Goal: Task Accomplishment & Management: Use online tool/utility

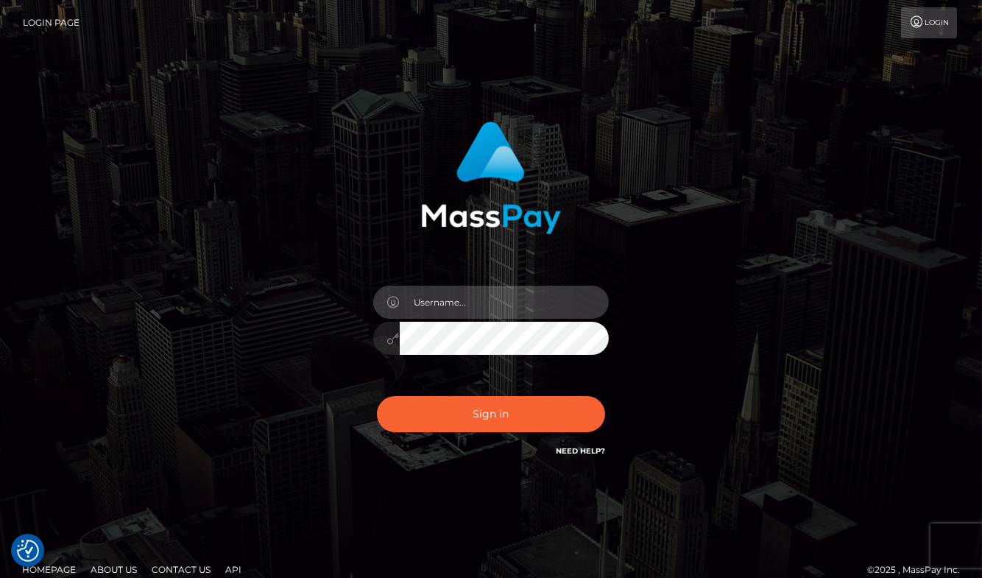
type input "aluasupport"
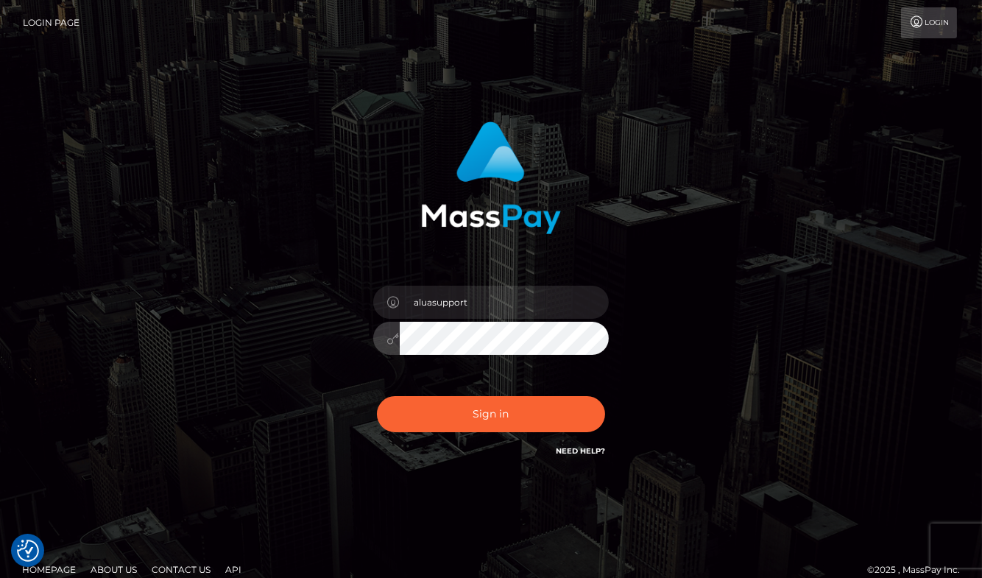
click at [491, 414] on button "Sign in" at bounding box center [491, 414] width 228 height 36
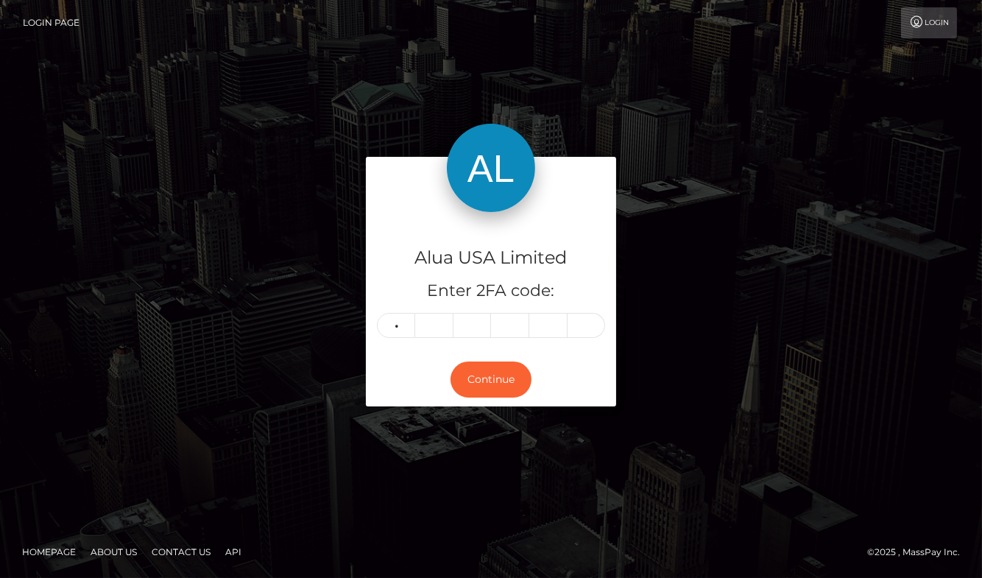
type input "6"
type input "0"
type input "5"
type input "1"
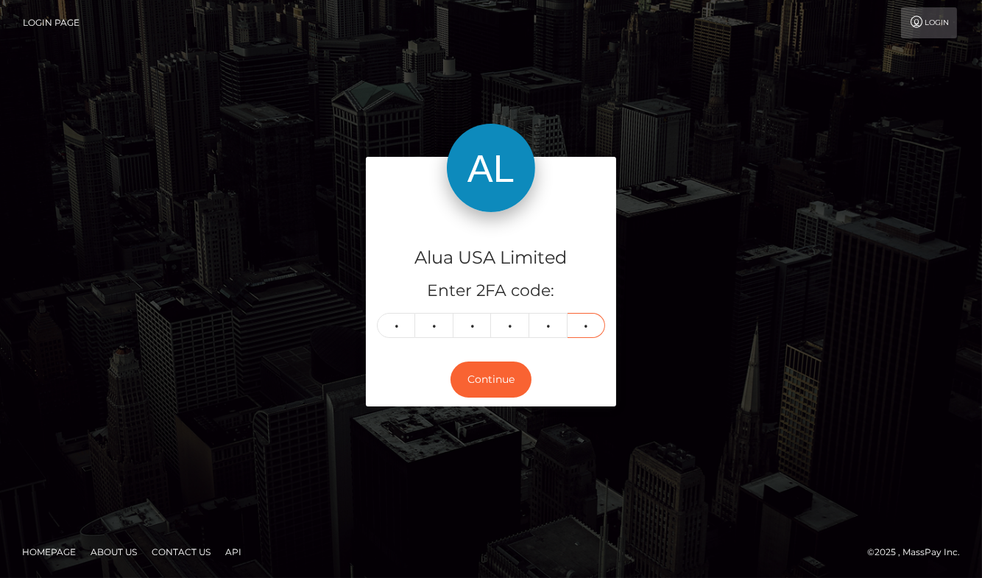
type input "0"
click at [491, 379] on button "Continue" at bounding box center [491, 380] width 81 height 36
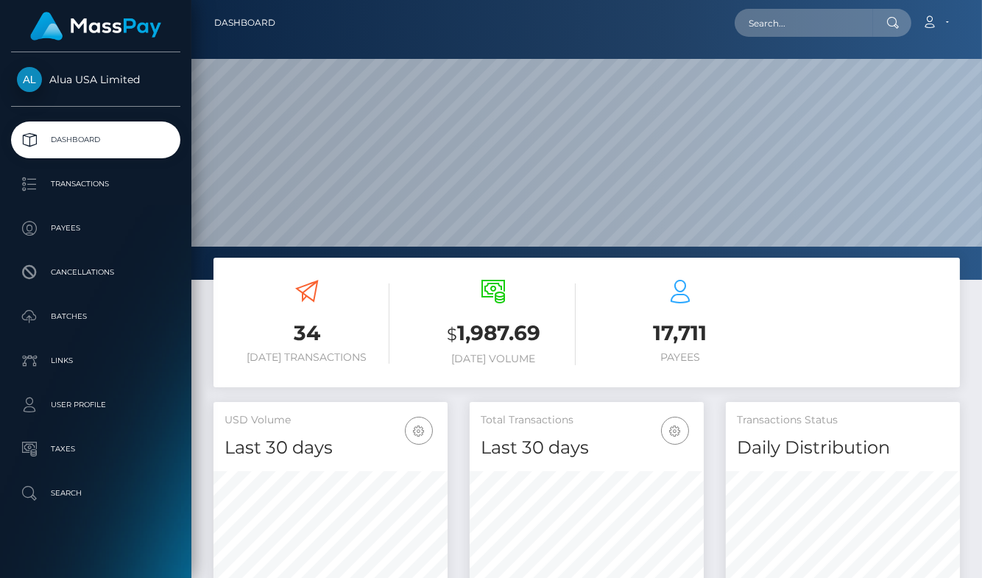
scroll to position [259, 234]
click at [792, 6] on nav "Dashboard Loading... Loading... Account Edit Profile" at bounding box center [586, 23] width 791 height 46
click at [787, 13] on input "text" at bounding box center [804, 23] width 138 height 28
paste input "635b369b374a5817390e6985"
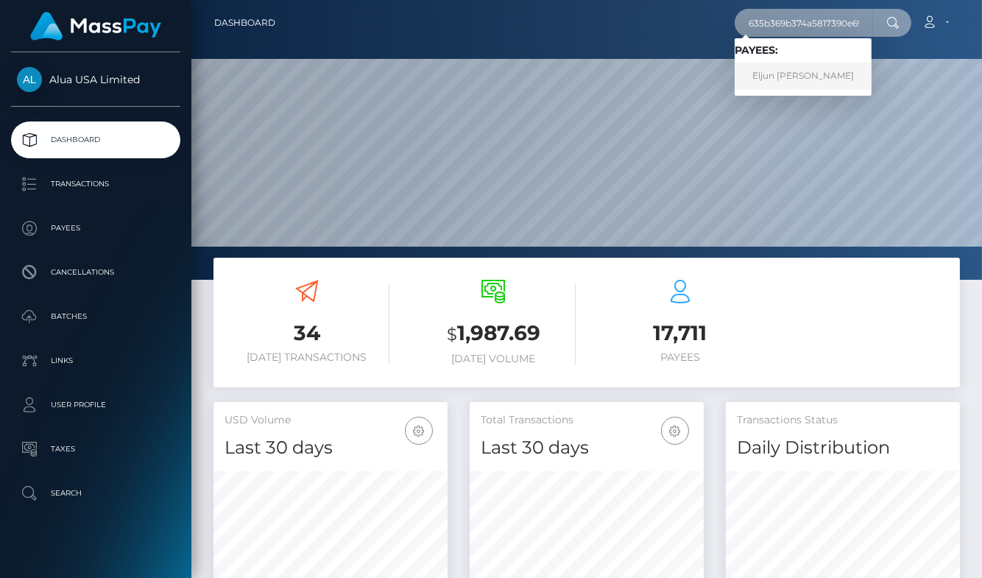
type input "635b369b374a5817390e6985"
click at [792, 67] on link "Eljun Mae Paras" at bounding box center [803, 76] width 137 height 27
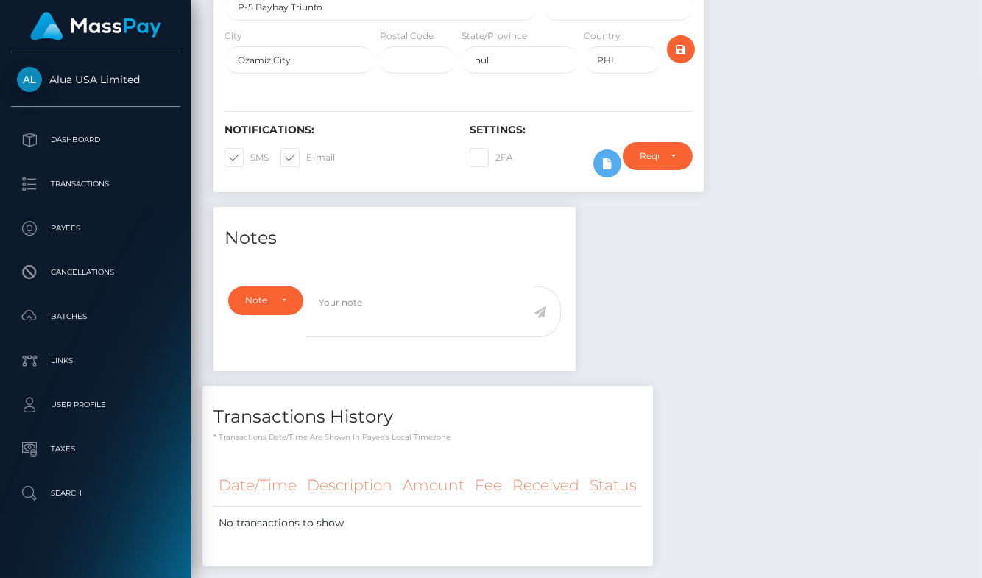
scroll to position [376, 0]
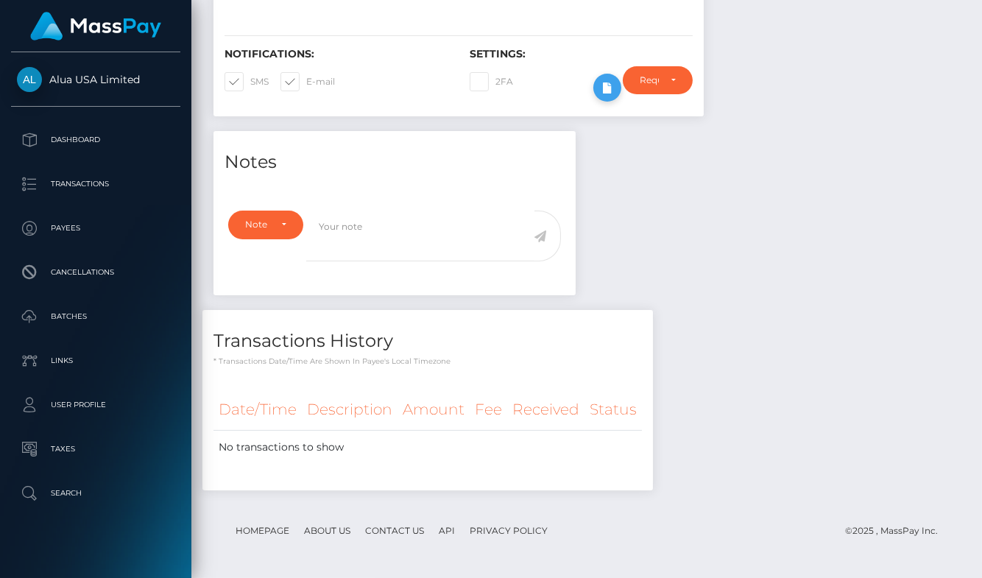
drag, startPoint x: 593, startPoint y: 238, endPoint x: 599, endPoint y: 102, distance: 136.4
click at [591, 225] on div "Notes Note Type Compliance Clear Compliance General Note Type" at bounding box center [587, 318] width 769 height 374
click at [599, 92] on icon at bounding box center [608, 88] width 18 height 18
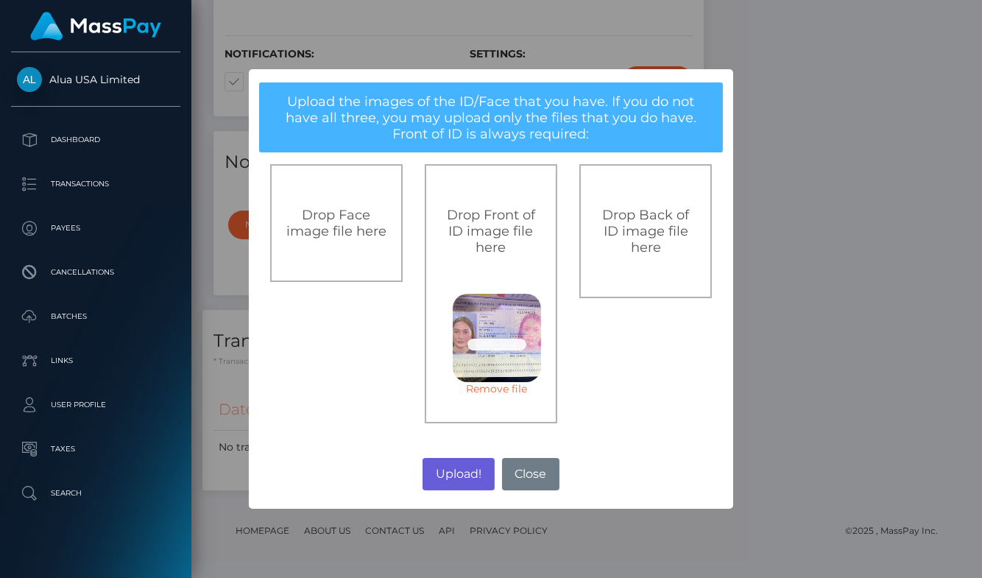
click at [445, 472] on button "Upload!" at bounding box center [458, 474] width 71 height 32
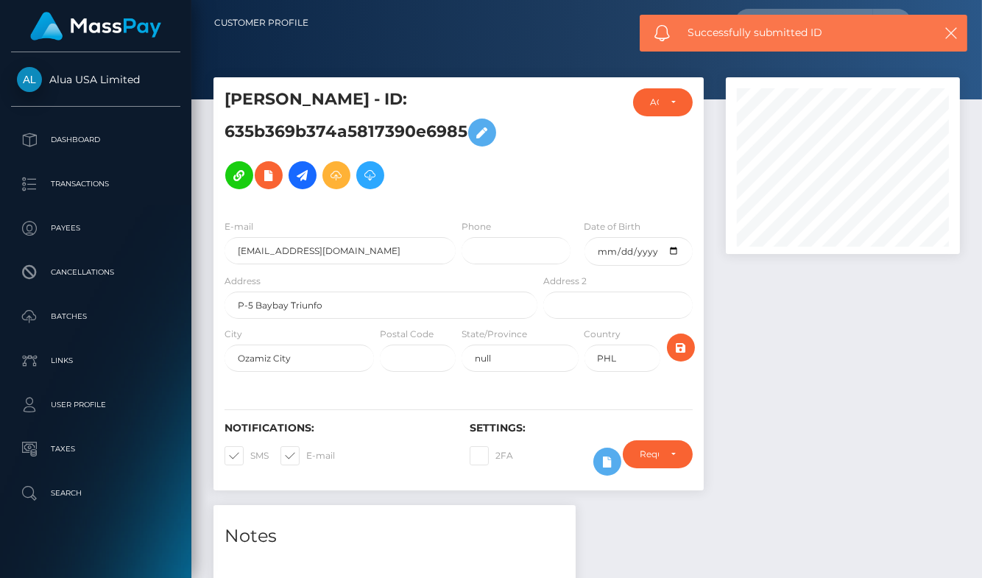
scroll to position [0, 0]
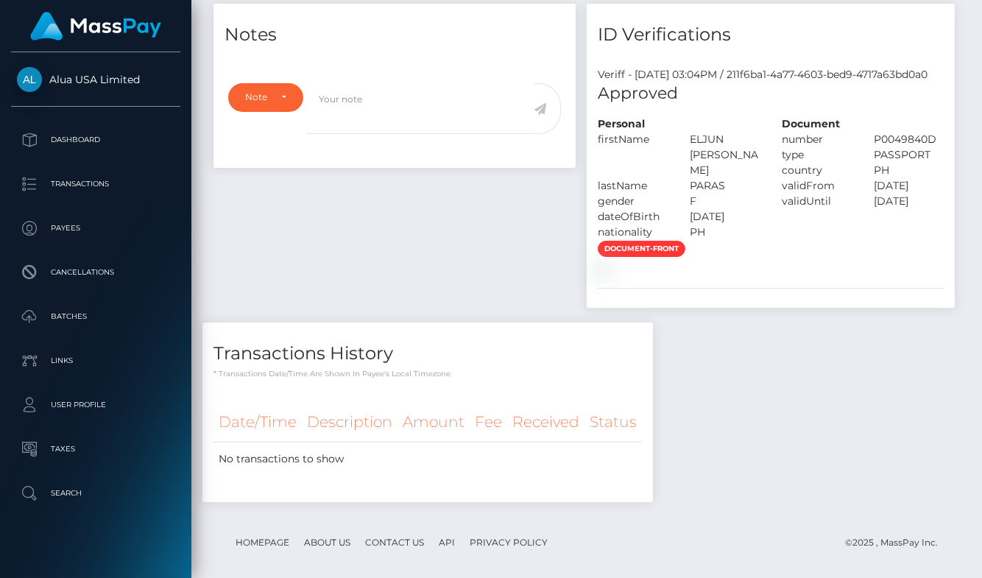
scroll to position [545, 0]
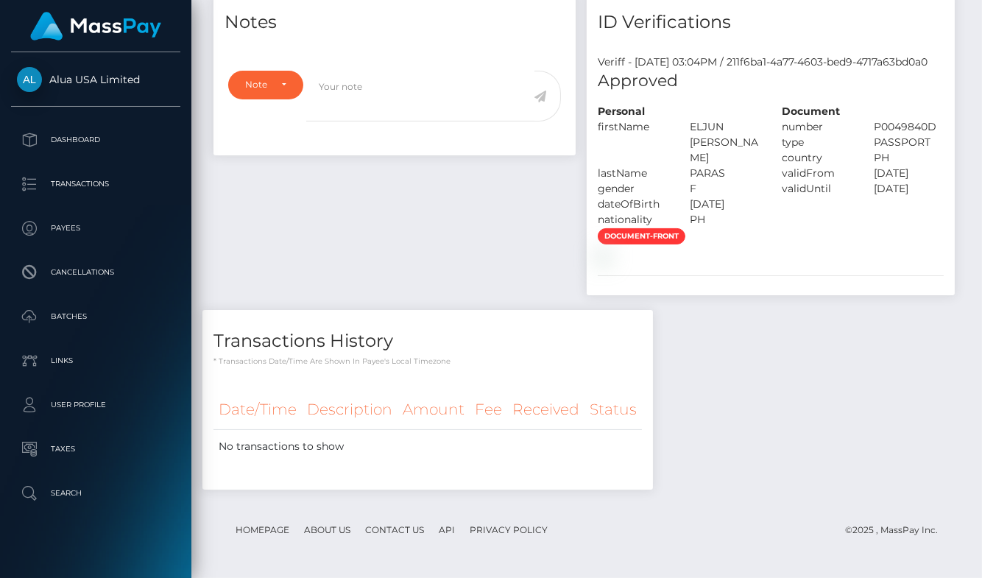
click at [675, 284] on div "Notes Note Type Compliance Clear Compliance General Note Type" at bounding box center [587, 248] width 769 height 514
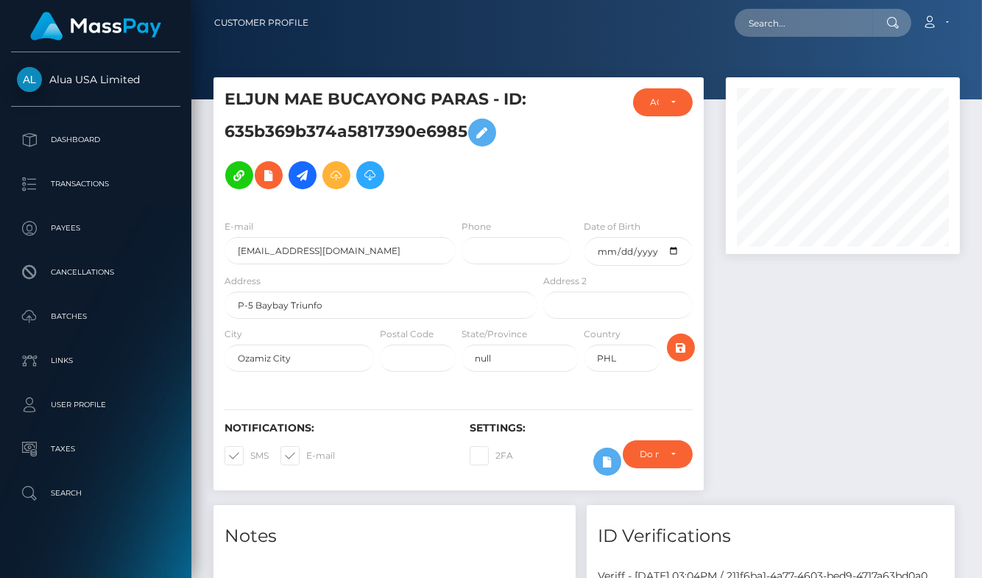
scroll to position [0, 0]
click at [809, 21] on input "text" at bounding box center [804, 23] width 138 height 28
paste input "685bc6e253f3996f23019342"
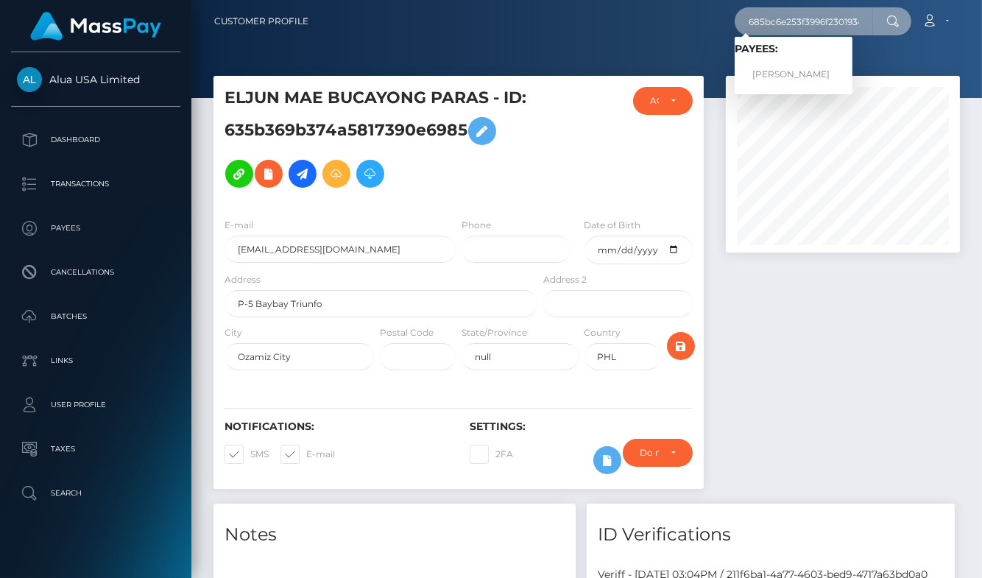
scroll to position [1, 0]
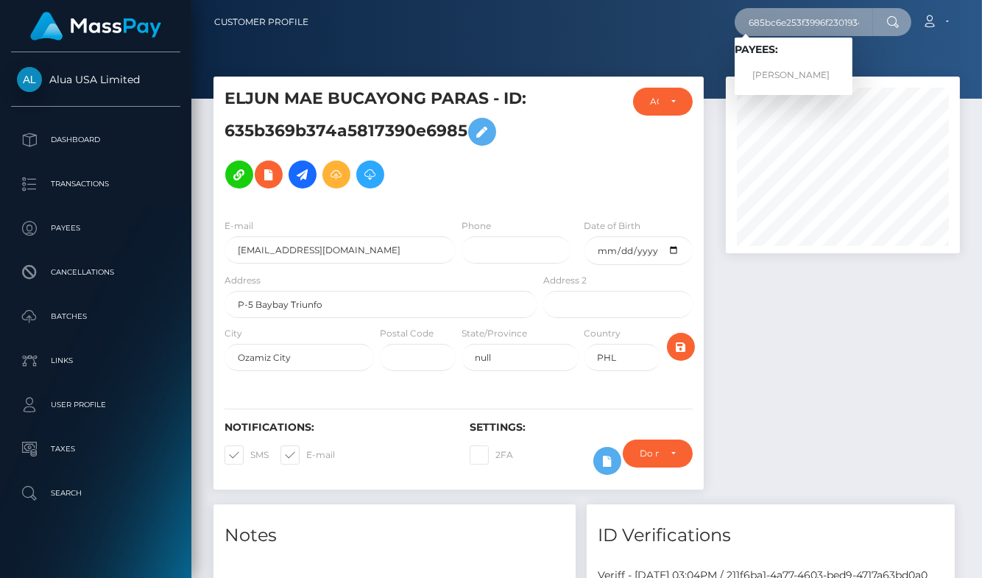
type input "685bc6e253f3996f23019342"
click at [776, 69] on link "Emily Barrera" at bounding box center [794, 75] width 118 height 27
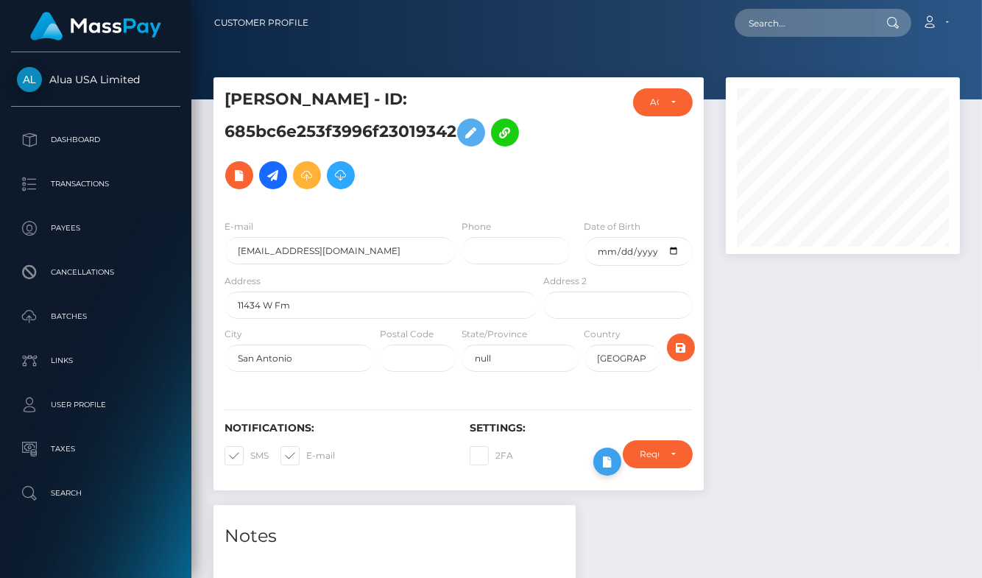
click at [599, 463] on icon at bounding box center [608, 462] width 18 height 18
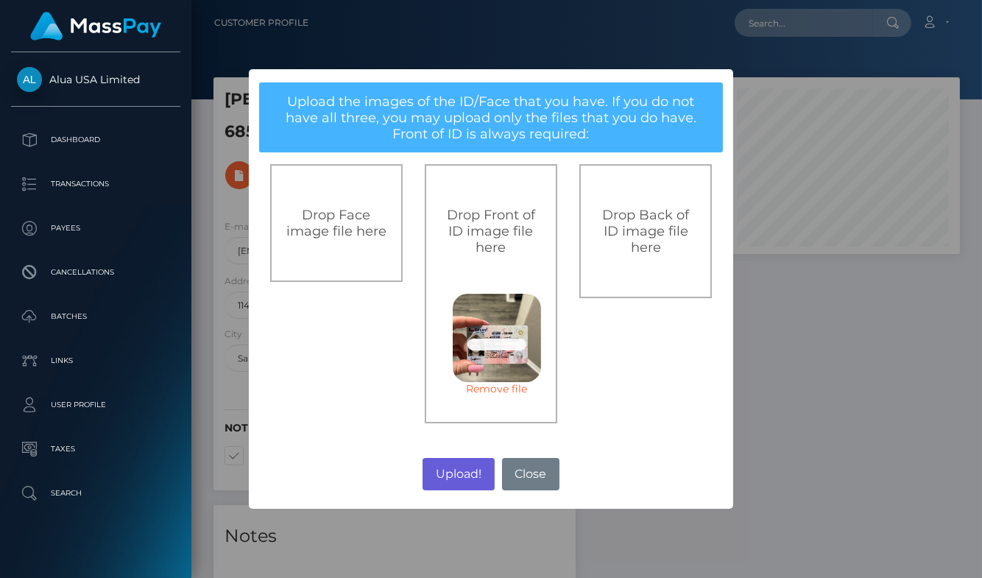
click at [457, 470] on button "Upload!" at bounding box center [458, 474] width 71 height 32
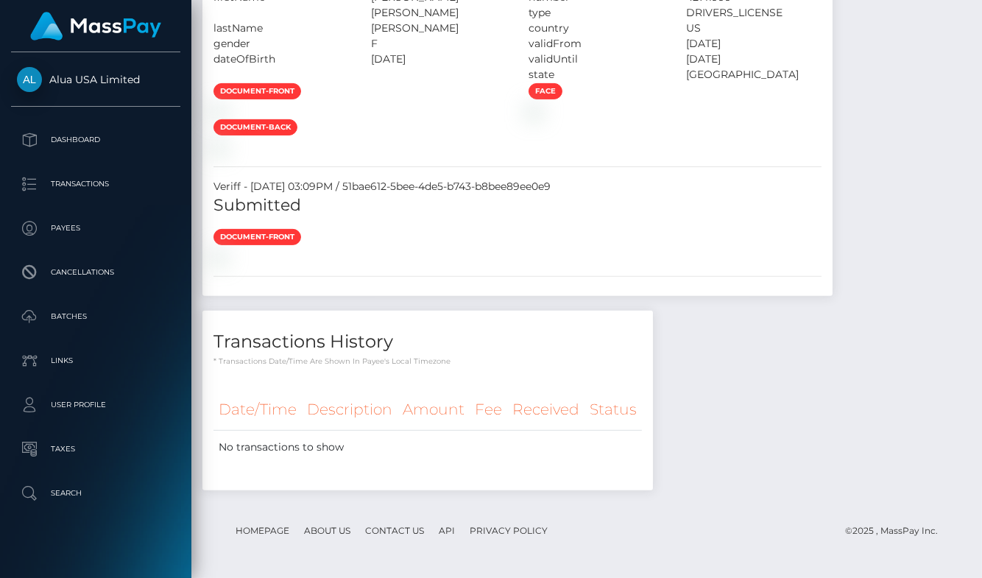
scroll to position [1613, 0]
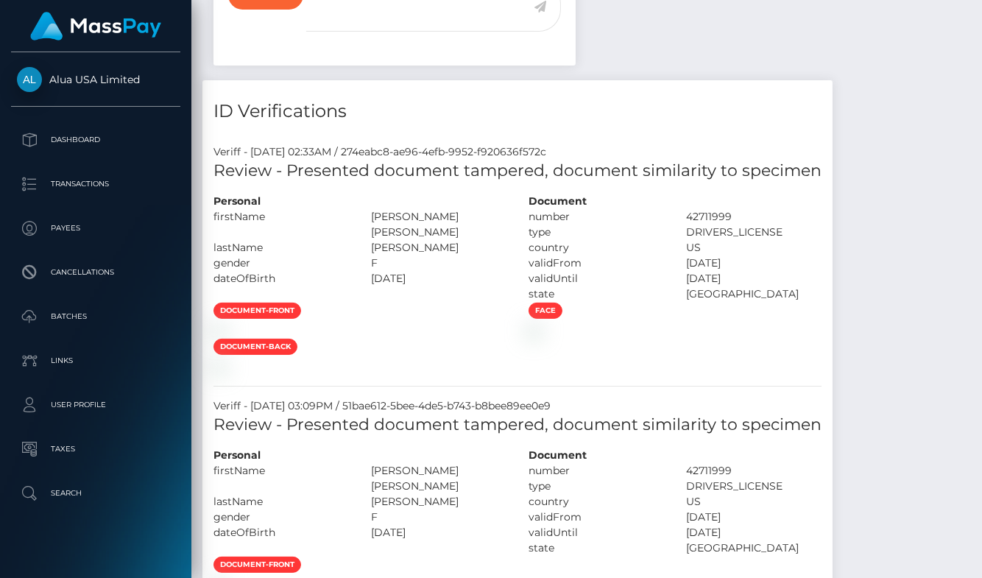
scroll to position [155, 0]
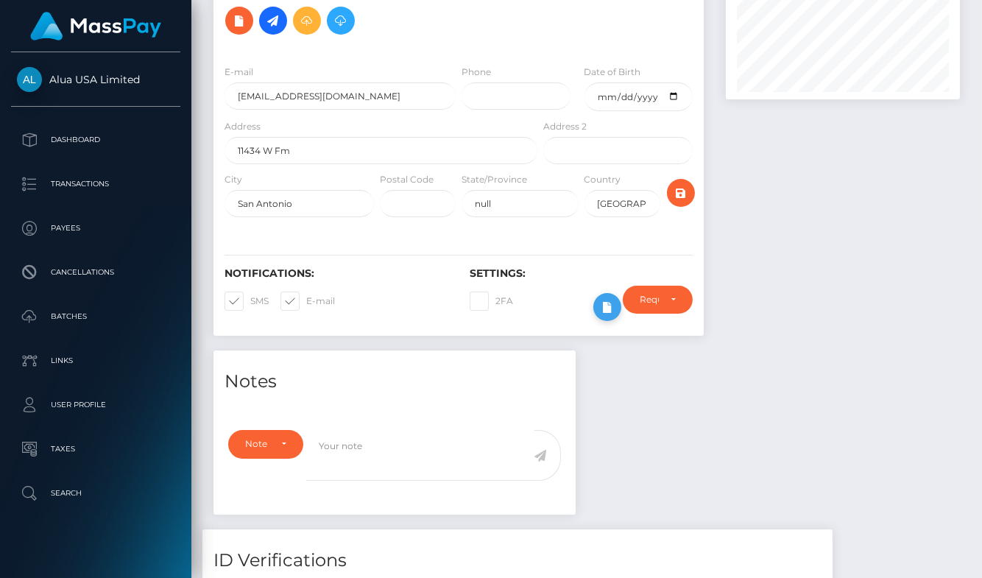
click at [602, 313] on icon at bounding box center [608, 307] width 18 height 18
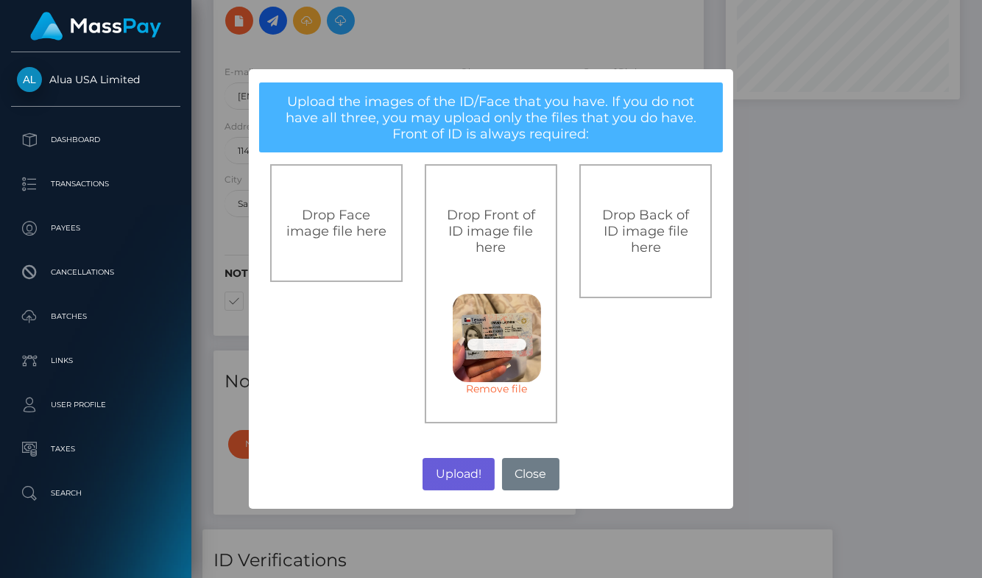
click at [468, 465] on button "Upload!" at bounding box center [458, 474] width 71 height 32
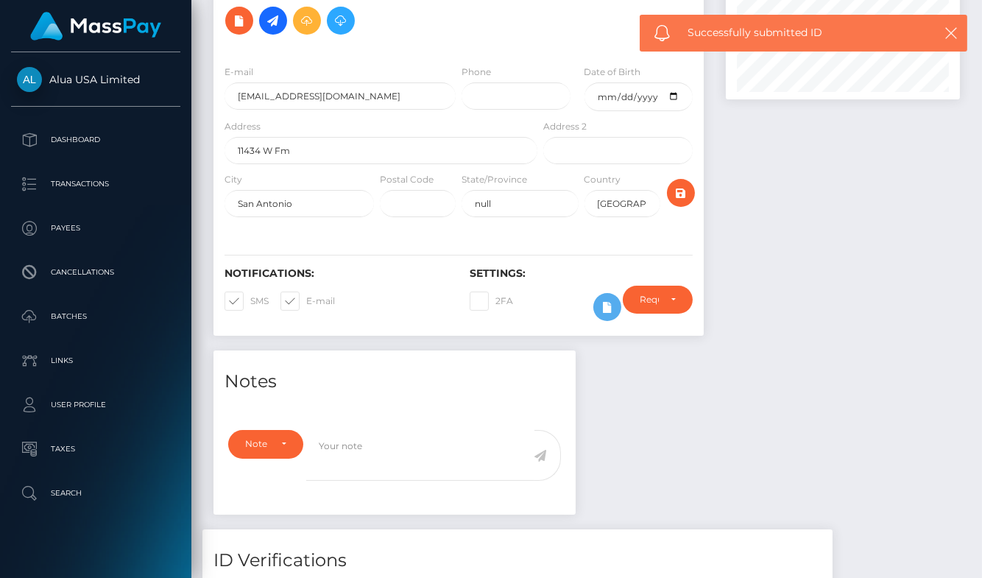
click at [460, 392] on div "Upload! No Close" at bounding box center [491, 382] width 242 height 20
click at [460, 398] on div "× Upload the images of the ID/Face that you have. If you do not have all three,…" at bounding box center [491, 288] width 242 height 219
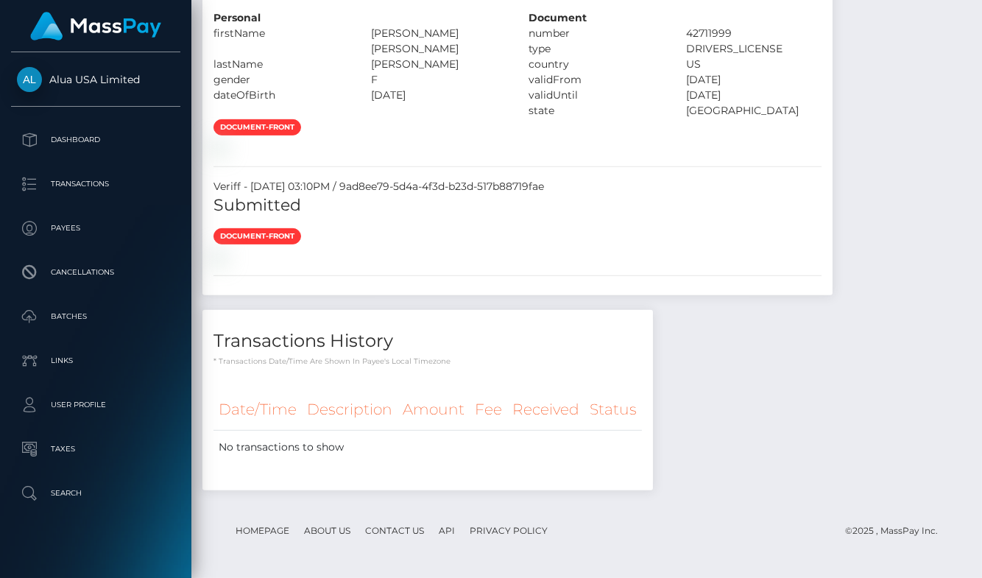
scroll to position [1699, 0]
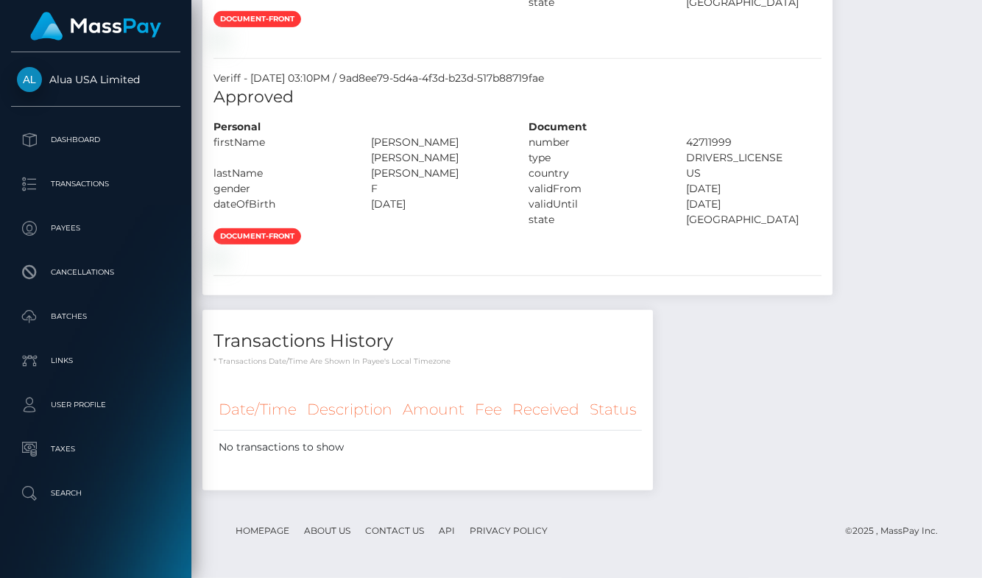
scroll to position [1963, 0]
click at [696, 264] on div "document-front" at bounding box center [518, 246] width 630 height 36
click at [518, 248] on div at bounding box center [360, 255] width 315 height 15
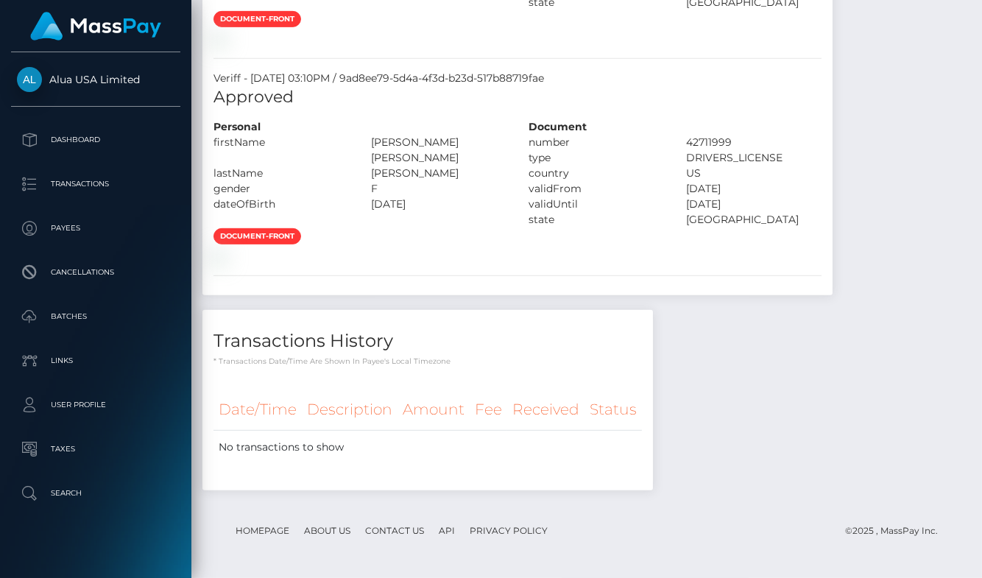
click at [518, 248] on div at bounding box center [360, 255] width 315 height 15
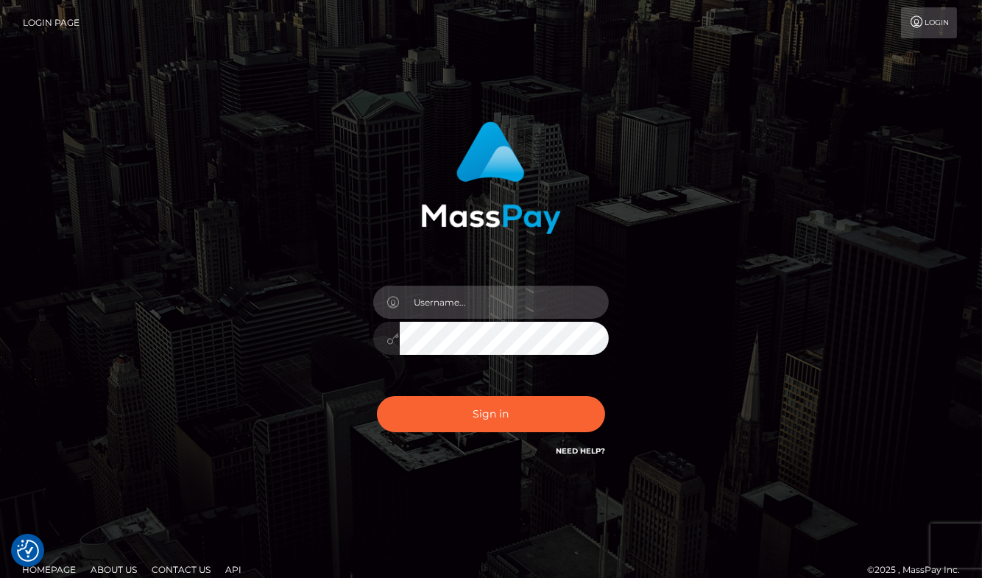
type input "aluasupport"
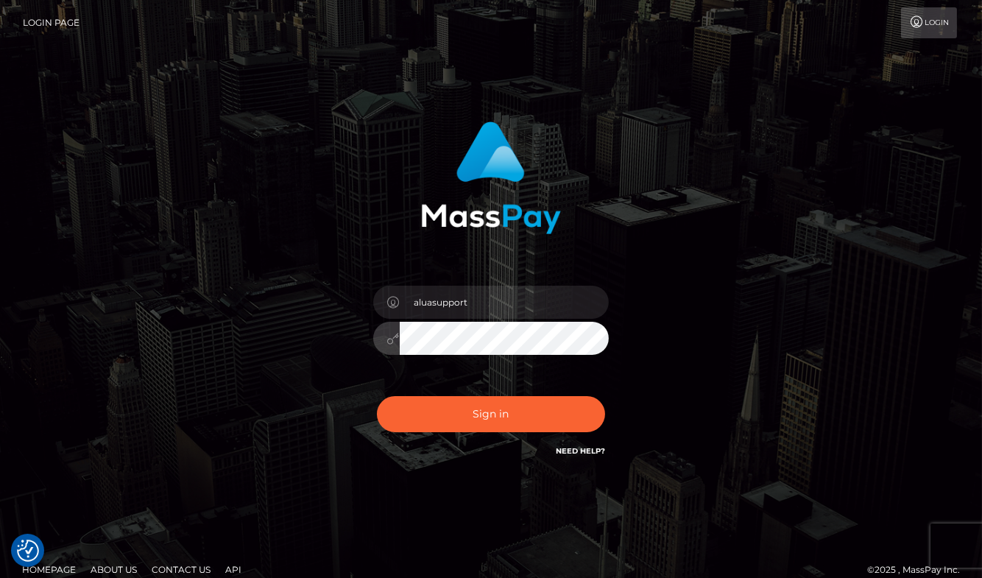
click at [491, 414] on button "Sign in" at bounding box center [491, 414] width 228 height 36
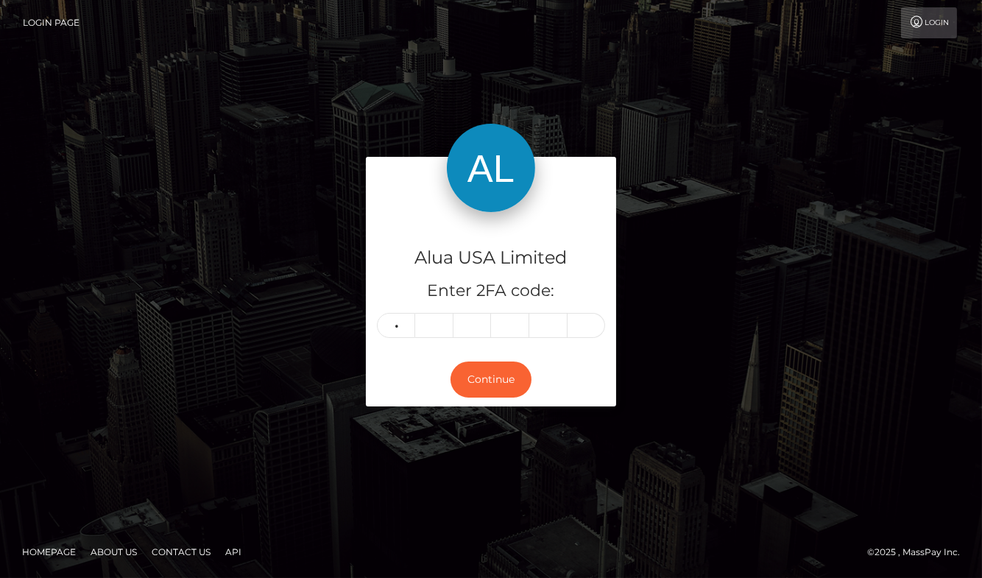
type input "0"
type input "4"
type input "2"
type input "1"
type input "6"
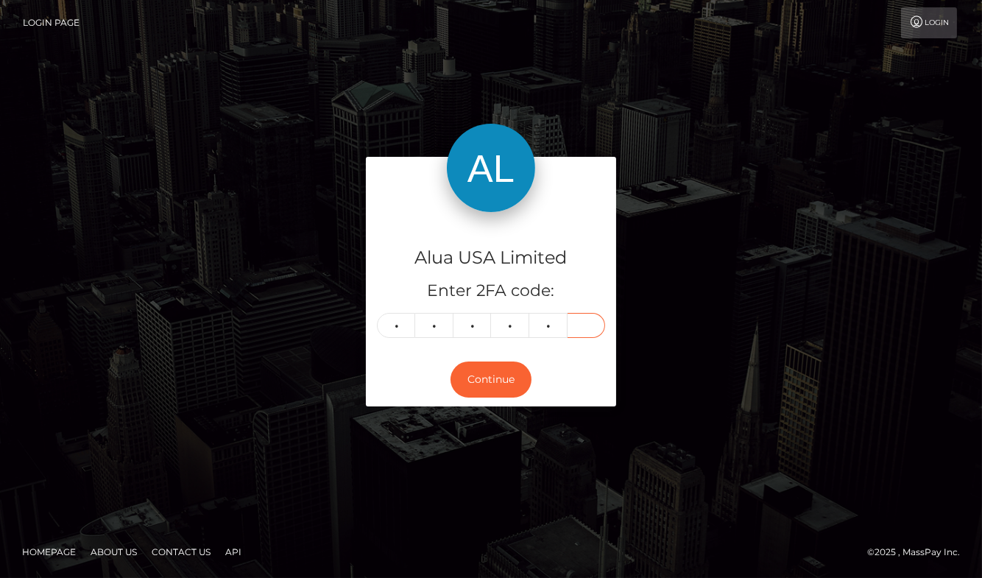
type input "2"
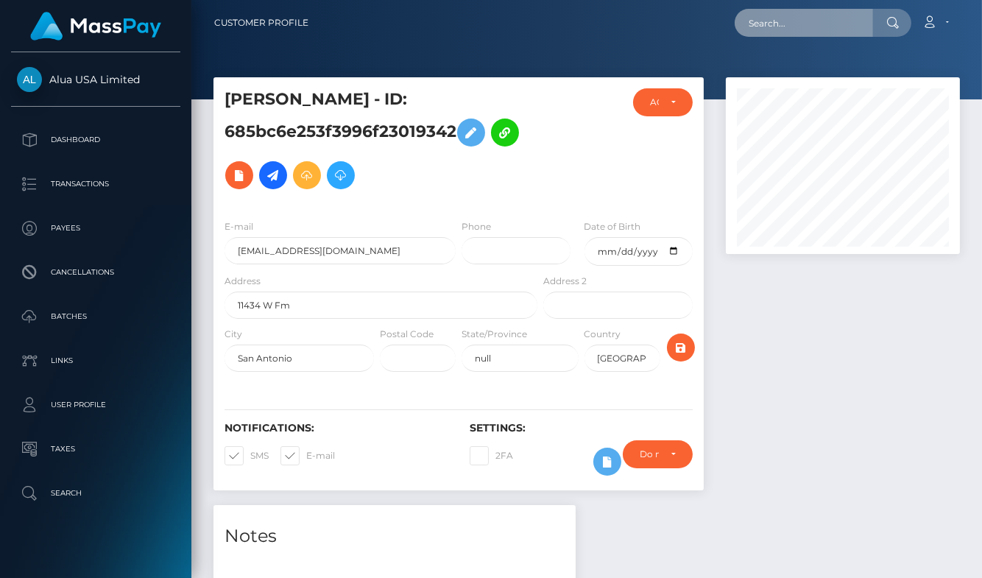
scroll to position [177, 234]
click at [779, 18] on input "text" at bounding box center [804, 23] width 138 height 28
paste input "66450ad02d9d41d59006075d"
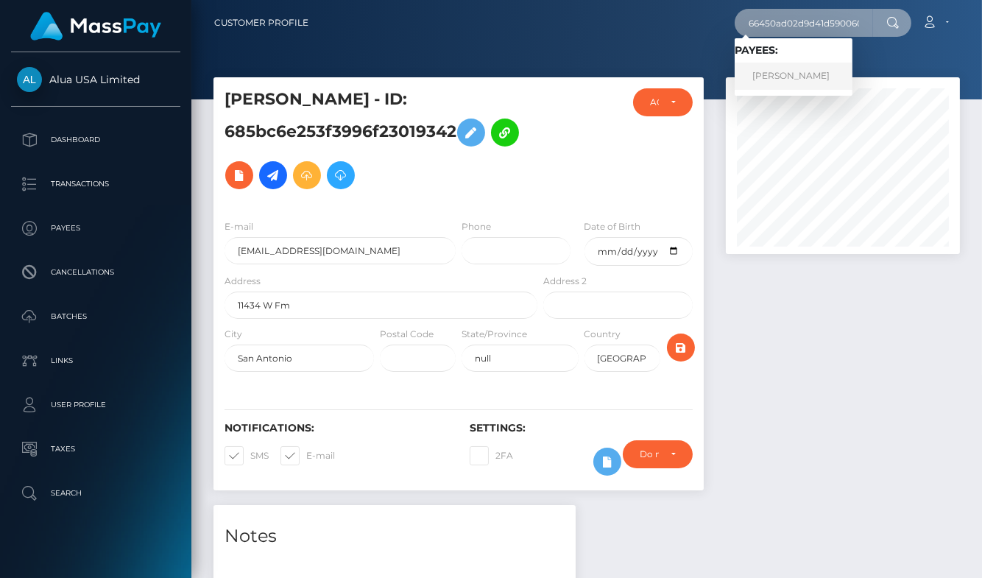
type input "66450ad02d9d41d59006075d"
click at [798, 73] on link "[PERSON_NAME]" at bounding box center [794, 76] width 118 height 27
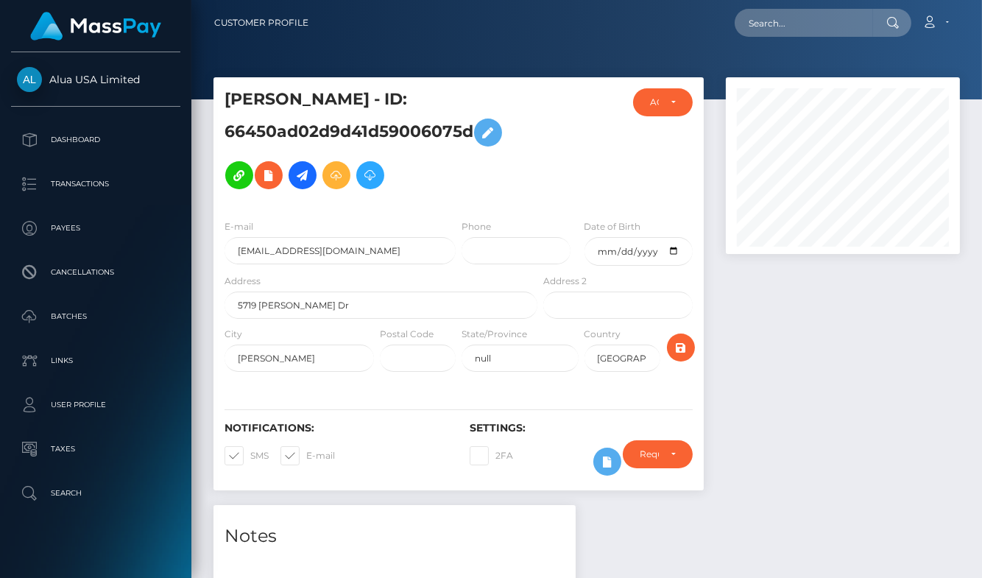
scroll to position [177, 234]
click at [752, 351] on div at bounding box center [843, 291] width 256 height 428
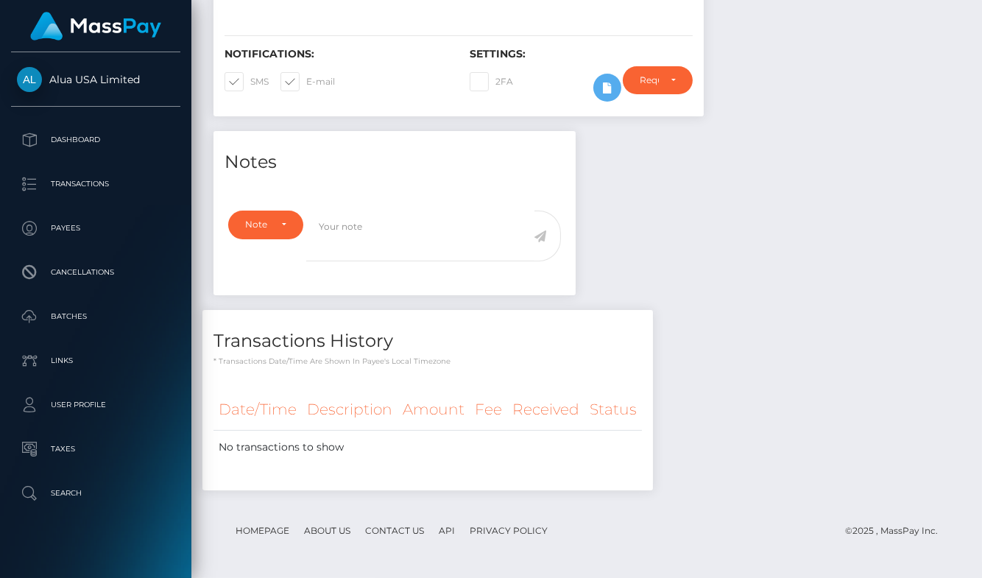
scroll to position [376, 0]
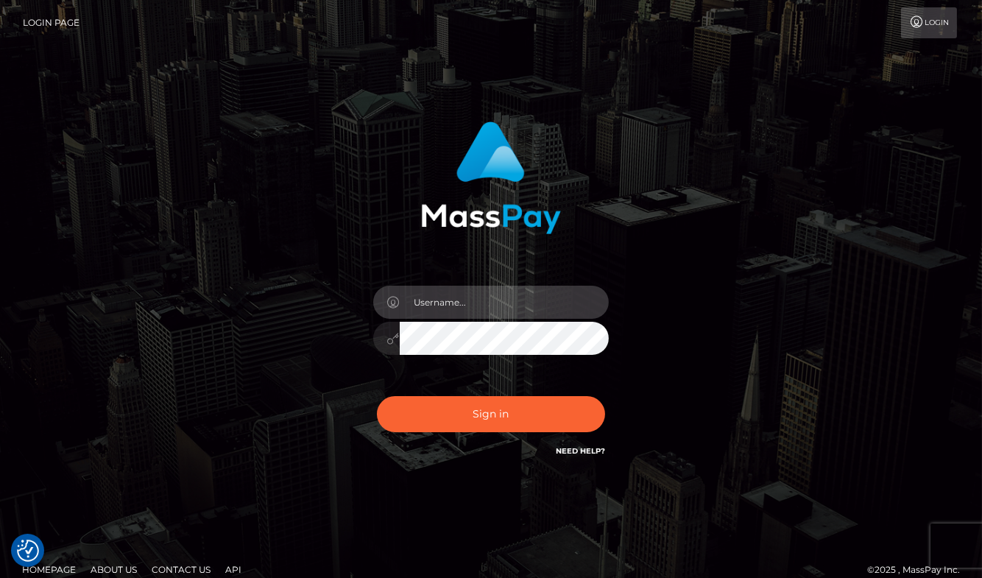
type input "aluasupport"
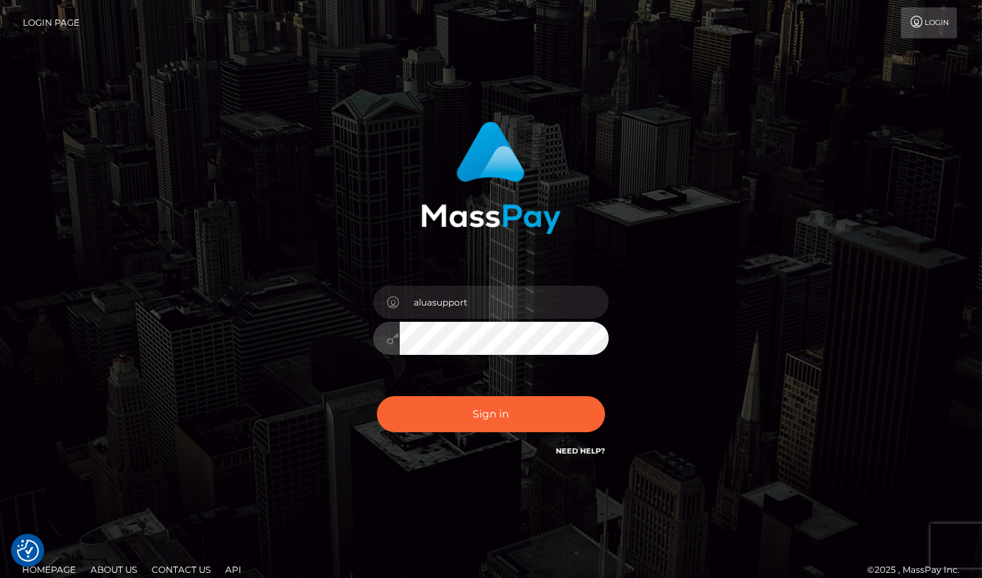
click at [491, 414] on button "Sign in" at bounding box center [491, 414] width 228 height 36
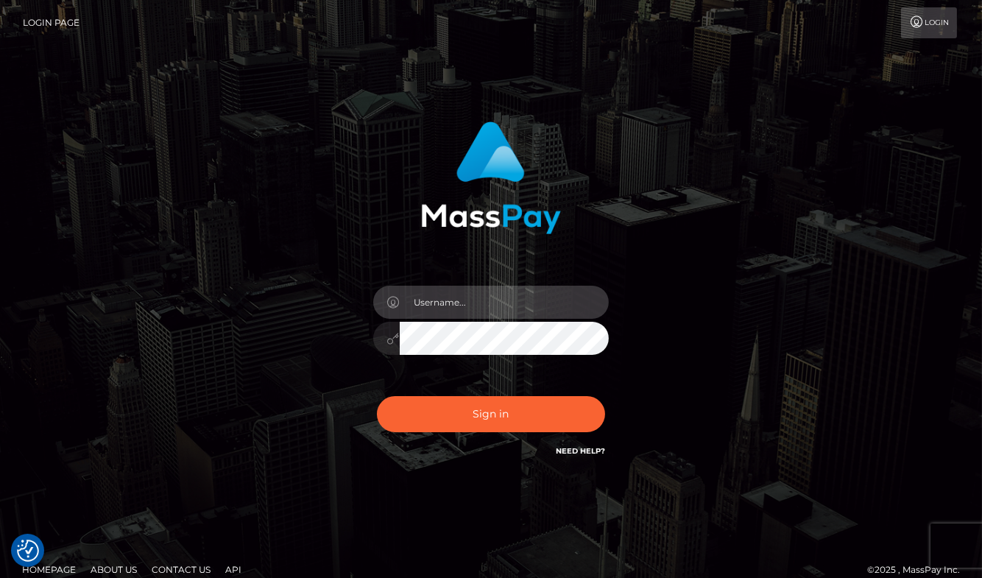
type input "aluasupport"
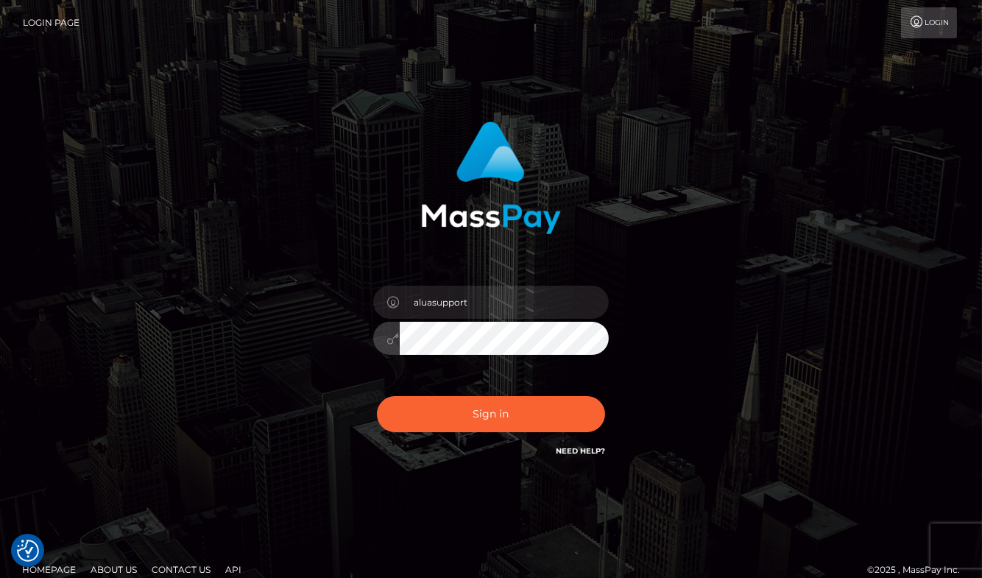
click at [491, 414] on button "Sign in" at bounding box center [491, 414] width 228 height 36
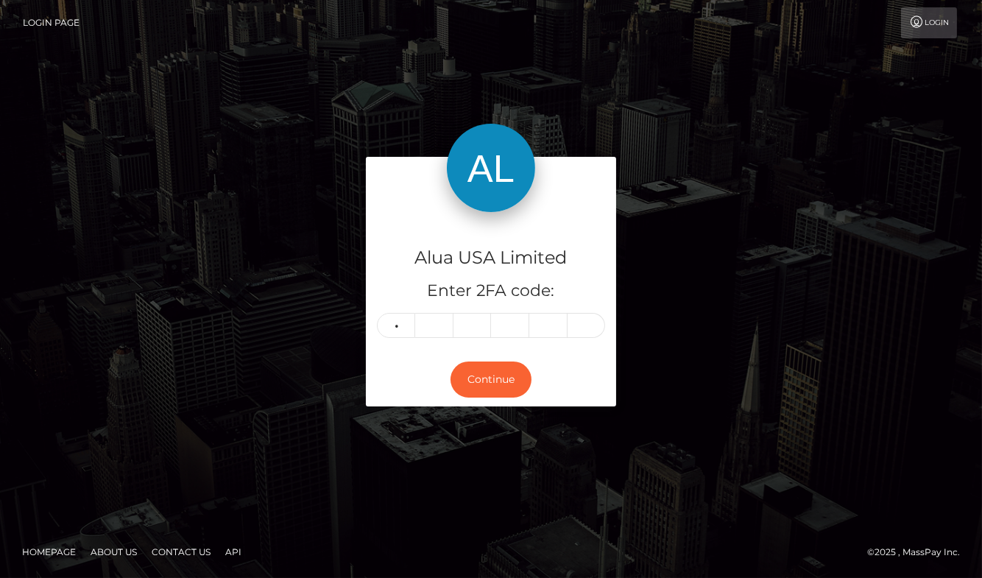
type input "8"
type input "9"
type input "0"
type input "9"
type input "5"
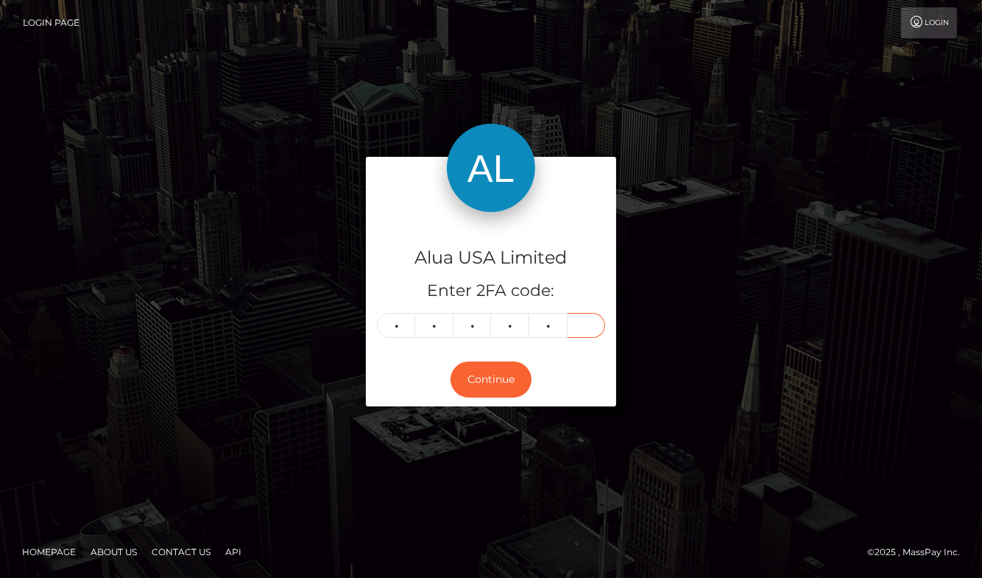
type input "5"
